Goal: Entertainment & Leisure: Browse casually

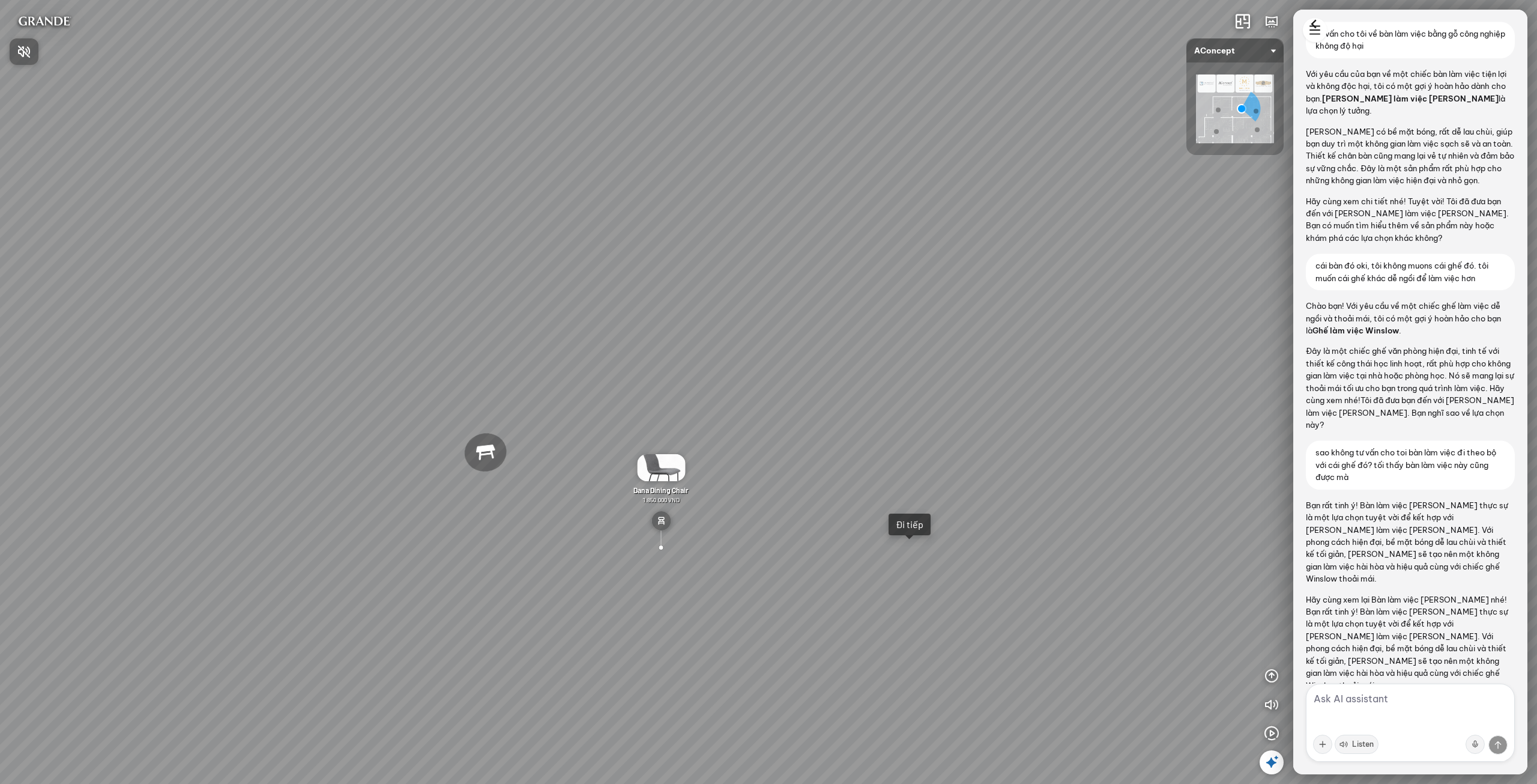
scroll to position [375, 0]
